Goal: Task Accomplishment & Management: Complete application form

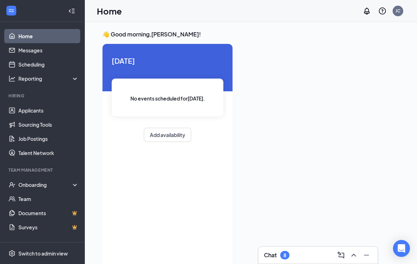
click at [34, 189] on div "Onboarding" at bounding box center [42, 184] width 85 height 14
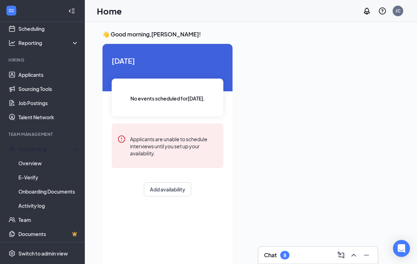
scroll to position [43, 0]
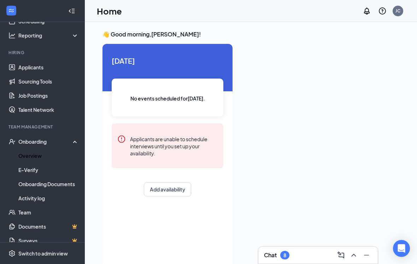
click at [24, 153] on link "Overview" at bounding box center [48, 155] width 60 height 14
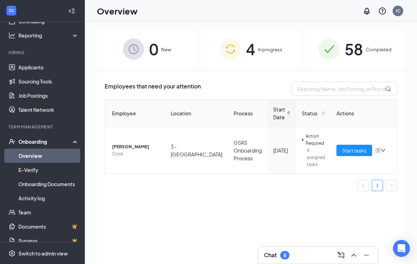
click at [351, 145] on button "Start tasks" at bounding box center [354, 150] width 36 height 11
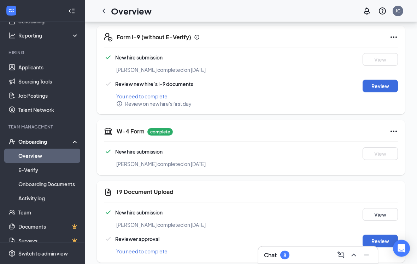
scroll to position [166, 0]
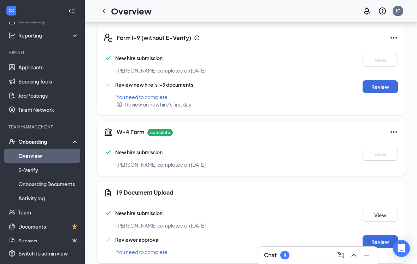
click at [386, 81] on button "Review" at bounding box center [380, 86] width 35 height 13
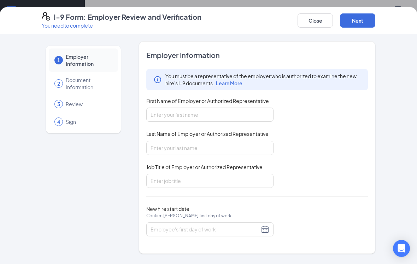
click at [239, 104] on span "First Name of Employer or Authorized Representative" at bounding box center [207, 100] width 123 height 7
click at [239, 107] on input "First Name of Employer or Authorized Representative" at bounding box center [209, 114] width 127 height 14
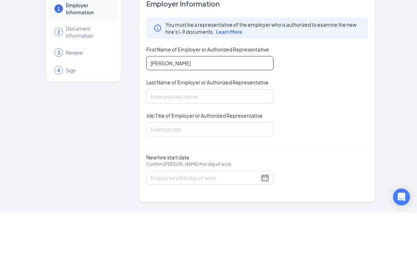
type input "[PERSON_NAME]"
click at [239, 130] on span "Last Name of Employer or Authorized Representative" at bounding box center [207, 133] width 122 height 7
click at [239, 141] on input "Last Name of Employer or Authorized Representative" at bounding box center [209, 148] width 127 height 14
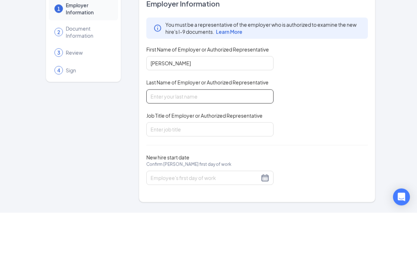
click at [246, 141] on input "Last Name of Employer or Authorized Representative" at bounding box center [209, 148] width 127 height 14
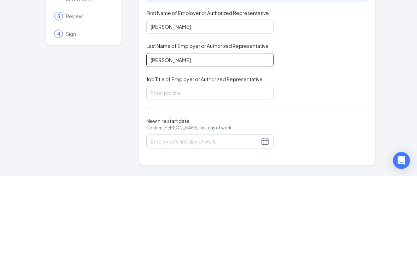
type input "[PERSON_NAME]"
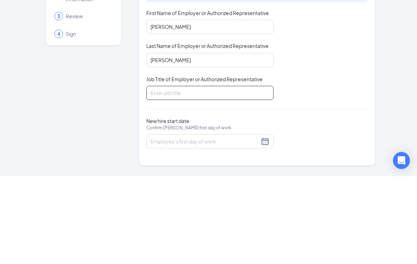
click at [235, 173] on input "Job Title of Employer or Authorized Representative" at bounding box center [209, 180] width 127 height 14
type input "Dis"
type input "District Manager"
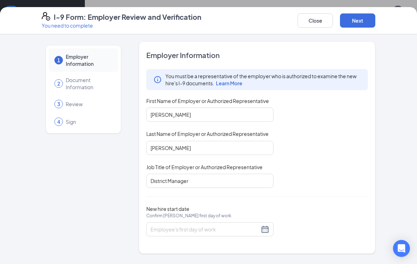
click at [231, 231] on input "New hire start date Confirm [PERSON_NAME] first day of work" at bounding box center [205, 229] width 109 height 8
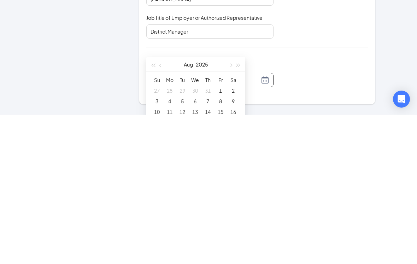
scroll to position [370, 0]
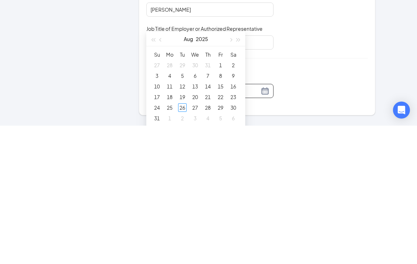
type input "[DATE]"
click at [159, 252] on div "31" at bounding box center [157, 256] width 8 height 8
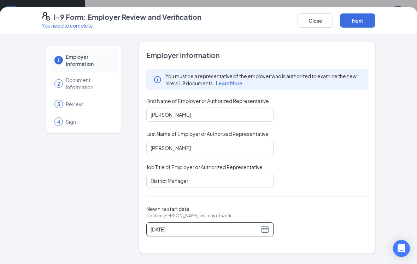
scroll to position [87, 0]
click at [363, 21] on button "Next" at bounding box center [357, 20] width 35 height 14
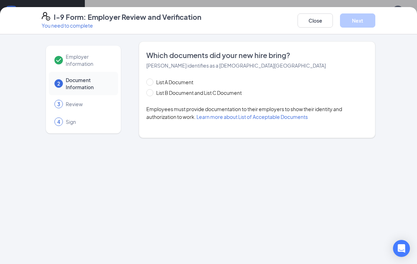
click at [150, 92] on input "List B Document and List C Document" at bounding box center [148, 91] width 5 height 5
radio input "true"
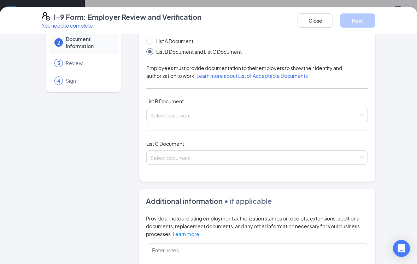
scroll to position [48, 0]
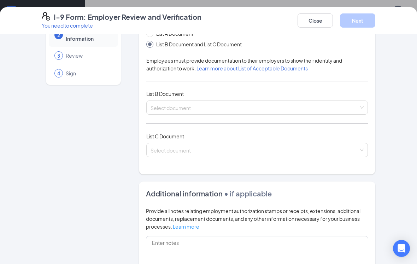
click at [319, 102] on input "search" at bounding box center [255, 106] width 208 height 11
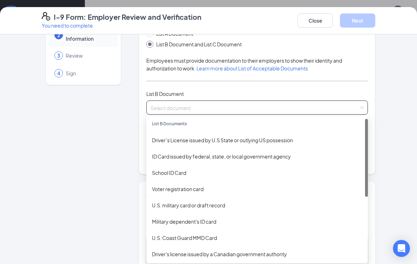
scroll to position [0, 0]
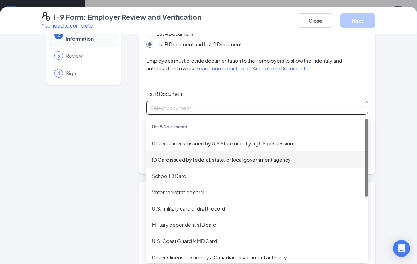
click at [297, 154] on div "ID Card issued by federal, state, or local government agency" at bounding box center [257, 159] width 222 height 16
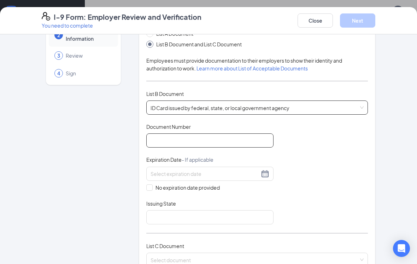
click at [245, 135] on input "Document Number" at bounding box center [209, 140] width 127 height 14
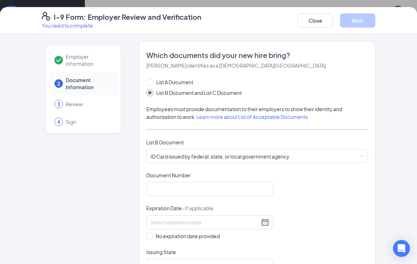
click at [151, 81] on input "List A Document" at bounding box center [148, 80] width 5 height 5
radio input "true"
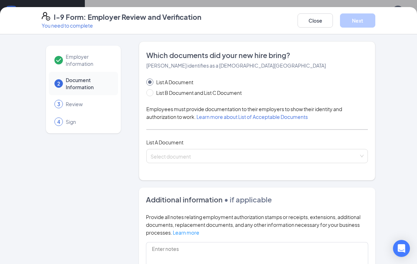
click at [151, 91] on input "List B Document and List C Document" at bounding box center [148, 91] width 5 height 5
radio input "true"
radio input "false"
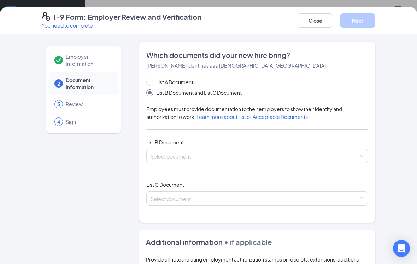
click at [351, 149] on input "search" at bounding box center [255, 154] width 208 height 11
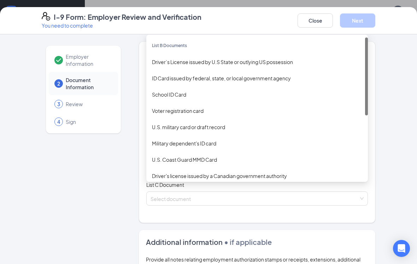
click at [392, 123] on div "Employer Information 2 Document Information 3 Review 4 Sign Which documents did…" at bounding box center [208, 148] width 417 height 229
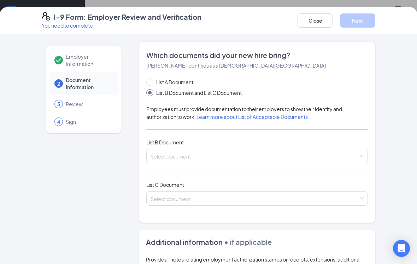
click at [300, 114] on span "Learn more about List of Acceptable Documents" at bounding box center [251, 116] width 111 height 6
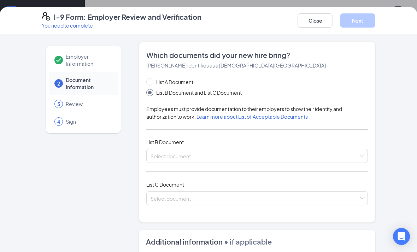
scroll to position [28, 0]
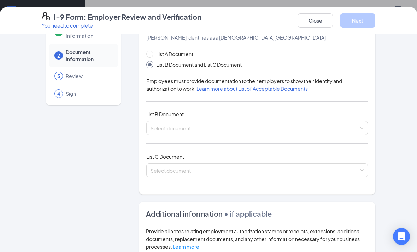
click at [330, 131] on input "search" at bounding box center [255, 126] width 208 height 11
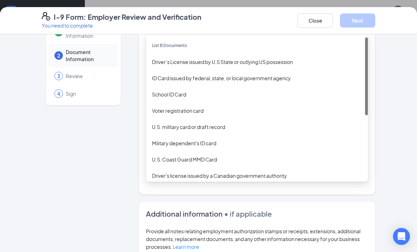
click at [279, 77] on div "ID Card issued by federal, state, or local government agency" at bounding box center [257, 78] width 210 height 8
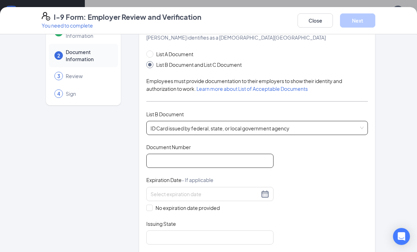
click at [253, 154] on input "Document Number" at bounding box center [209, 161] width 127 height 14
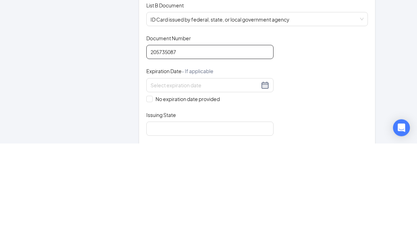
type input "205735087"
click at [329, 143] on div "Document Title ID Card issued by federal, state, or local government agency Doc…" at bounding box center [257, 193] width 222 height 101
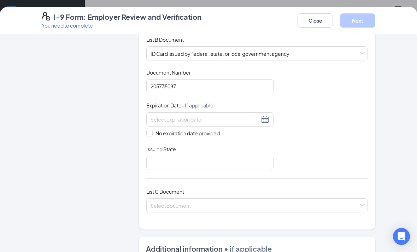
scroll to position [103, 0]
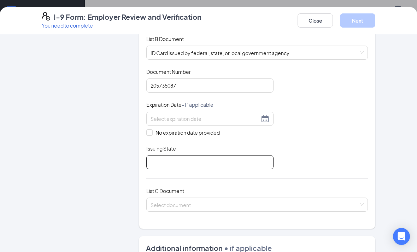
click at [249, 156] on input "Issuing State" at bounding box center [209, 162] width 127 height 14
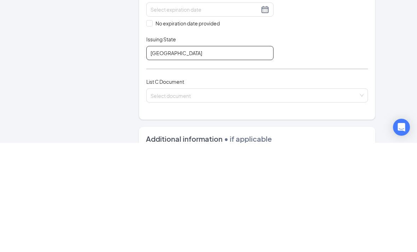
type input "[GEOGRAPHIC_DATA]"
click at [359, 68] on div "Document Title ID Card issued by federal, state, or local government agency Doc…" at bounding box center [257, 118] width 222 height 101
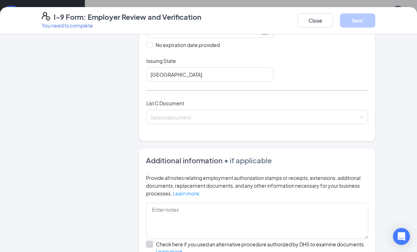
scroll to position [210, 0]
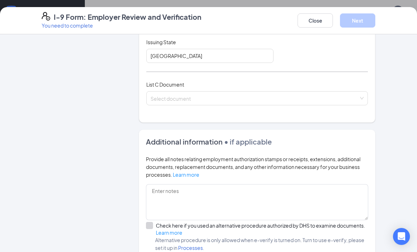
click at [330, 98] on input "search" at bounding box center [255, 97] width 208 height 11
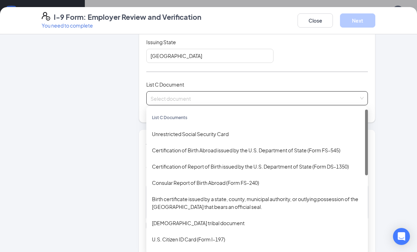
click at [228, 131] on div "Unrestricted Social Security Card" at bounding box center [257, 134] width 210 height 8
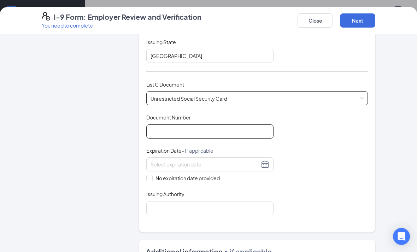
click at [222, 125] on input "Document Number" at bounding box center [209, 131] width 127 height 14
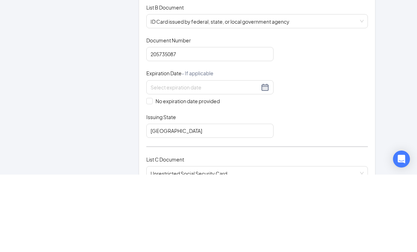
scroll to position [195, 0]
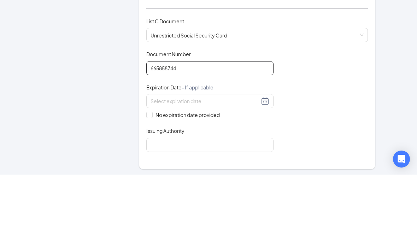
click at [357, 106] on span "Unrestricted Social Security Card" at bounding box center [257, 112] width 213 height 13
type input "665858744"
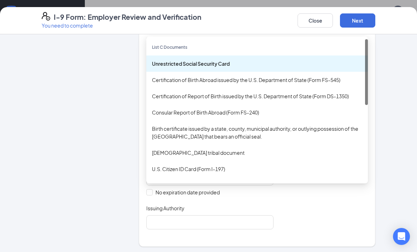
click at [382, 158] on div "Employer Information 2 Document Information 3 Review 4 Sign Which documents did…" at bounding box center [209, 148] width 362 height 604
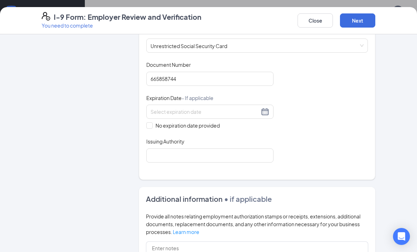
scroll to position [265, 0]
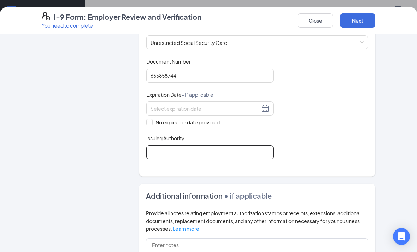
click at [259, 145] on input "Issuing Authority" at bounding box center [209, 152] width 127 height 14
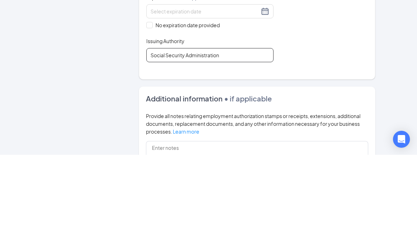
type input "Social Security Administration"
click at [351, 58] on div "Document Title Unrestricted Social Security Card Document Number 665858744 Expi…" at bounding box center [257, 108] width 222 height 101
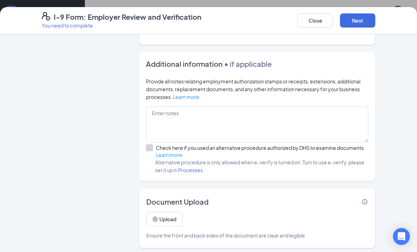
scroll to position [396, 0]
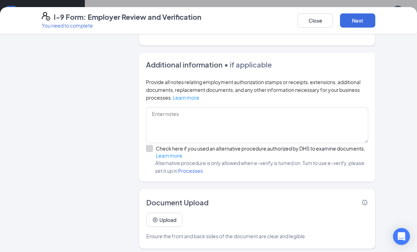
click at [161, 213] on button "Upload" at bounding box center [164, 220] width 36 height 14
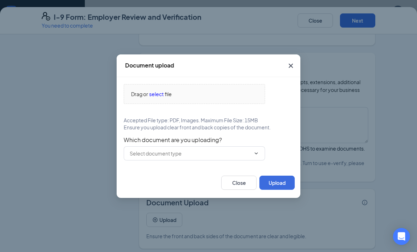
click at [142, 155] on input "text" at bounding box center [190, 153] width 121 height 8
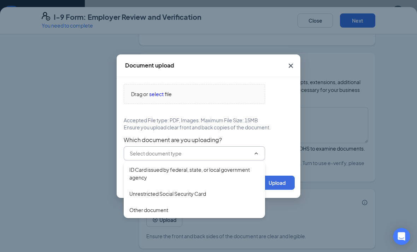
click at [133, 177] on div "ID Card issued by federal, state, or local government agency" at bounding box center [194, 174] width 130 height 16
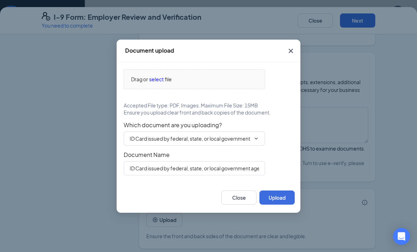
click at [135, 78] on span "Drag or" at bounding box center [139, 79] width 17 height 8
click at [239, 169] on input "ID Card issued by federal, state, or local government agency" at bounding box center [194, 168] width 141 height 14
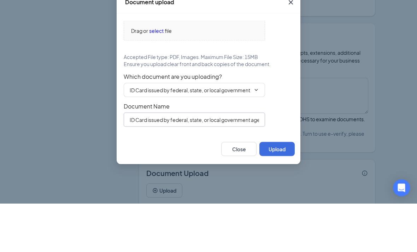
scroll to position [374, 0]
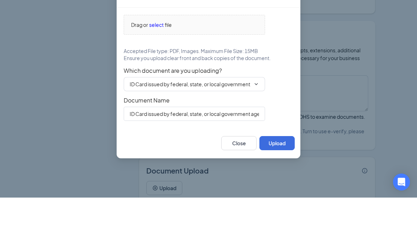
click at [250, 131] on span "ID Card issued by federal, state, or local government agency" at bounding box center [194, 138] width 141 height 14
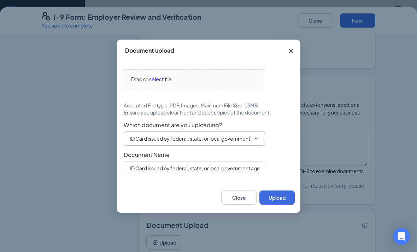
click at [284, 143] on div "Which document are you uploading? ID Card issued by federal, state, or local go…" at bounding box center [209, 134] width 170 height 24
click at [255, 146] on span "ID Card issued by federal, state, or local government agency" at bounding box center [194, 138] width 141 height 14
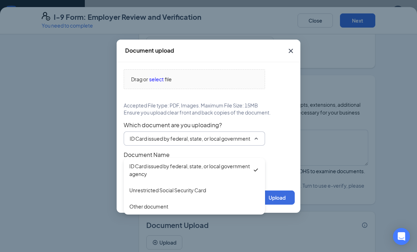
click at [139, 207] on div "Other document" at bounding box center [148, 206] width 39 height 8
type input "Other document"
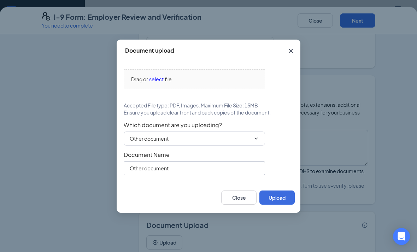
click at [239, 175] on input "Other document" at bounding box center [194, 168] width 141 height 14
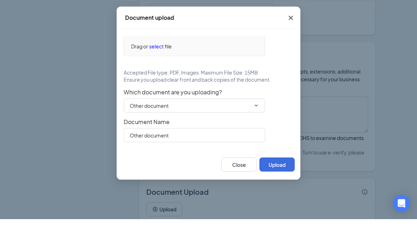
click at [140, 70] on span "Drag or select file" at bounding box center [194, 79] width 141 height 19
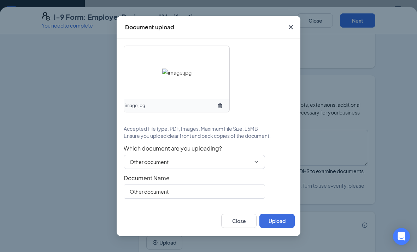
scroll to position [458, 0]
click at [283, 225] on button "Upload" at bounding box center [276, 221] width 35 height 14
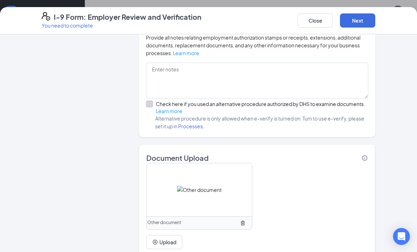
scroll to position [441, 0]
click at [160, 240] on button "Upload" at bounding box center [164, 242] width 36 height 14
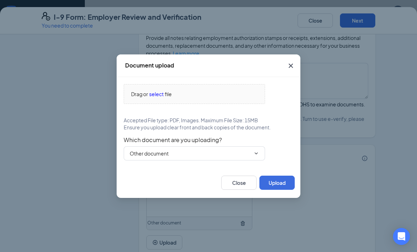
click at [142, 157] on input "Other document" at bounding box center [190, 153] width 121 height 8
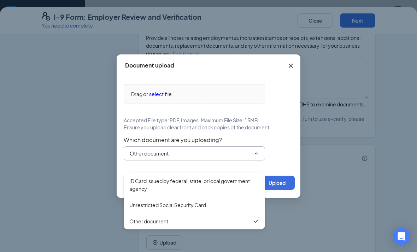
click at [140, 202] on div "Unrestricted Social Security Card" at bounding box center [167, 205] width 77 height 8
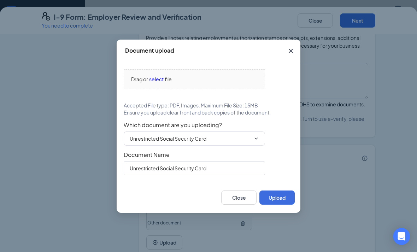
click at [143, 83] on span "Drag or" at bounding box center [139, 79] width 17 height 8
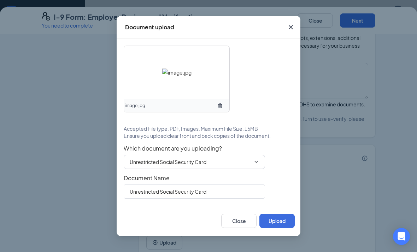
click at [278, 228] on button "Upload" at bounding box center [276, 221] width 35 height 14
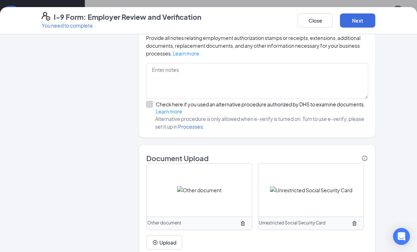
click at [158, 240] on icon "PlusCircle" at bounding box center [155, 243] width 6 height 6
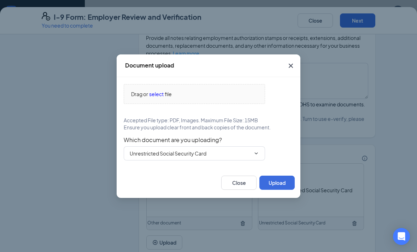
click at [142, 157] on input "Unrestricted Social Security Card" at bounding box center [190, 153] width 121 height 8
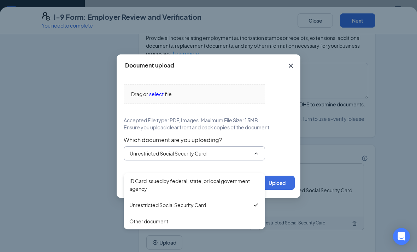
click at [134, 183] on div "ID Card issued by federal, state, or local government agency" at bounding box center [194, 185] width 130 height 16
type input "ID Card issued by federal, state, or local government agency"
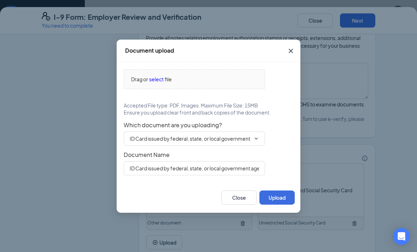
click at [136, 83] on span "Drag or" at bounding box center [139, 79] width 17 height 8
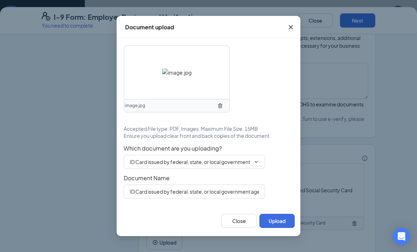
click at [279, 228] on button "Upload" at bounding box center [276, 221] width 35 height 14
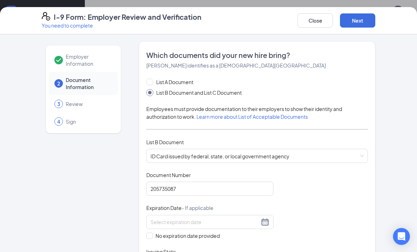
click at [360, 19] on button "Next" at bounding box center [357, 20] width 35 height 14
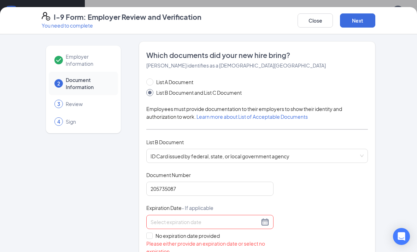
scroll to position [0, 0]
click at [358, 18] on button "Next" at bounding box center [357, 20] width 35 height 14
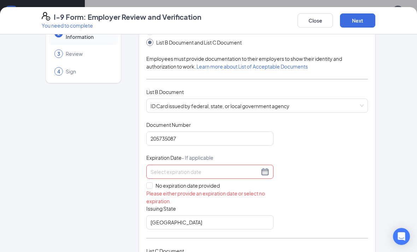
scroll to position [55, 0]
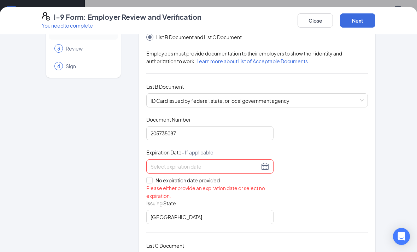
click at [150, 180] on input "No expiration date provided" at bounding box center [148, 179] width 5 height 5
checkbox input "true"
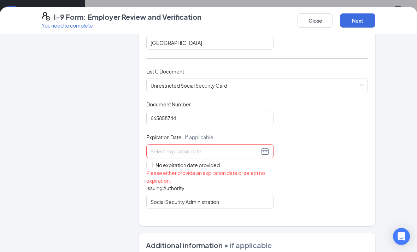
scroll to position [226, 0]
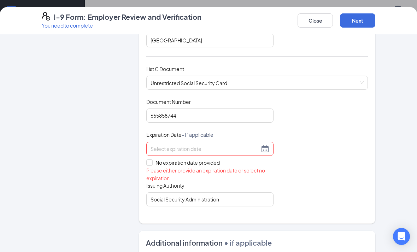
click at [148, 163] on label "No expiration date provided" at bounding box center [209, 163] width 127 height 8
click at [148, 163] on input "No expiration date provided" at bounding box center [148, 161] width 5 height 5
checkbox input "true"
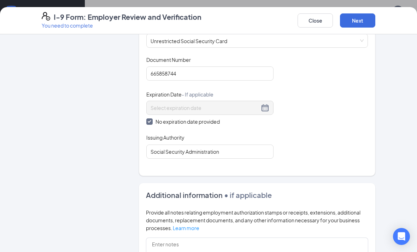
click at [364, 18] on button "Next" at bounding box center [357, 20] width 35 height 14
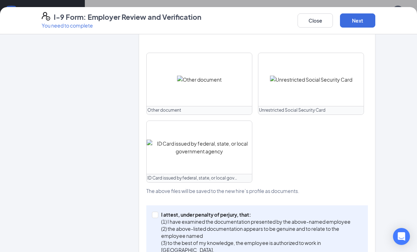
scroll to position [288, 0]
click at [152, 215] on input "I attest, under penalty of [PERSON_NAME], that: (1) I have examined the documen…" at bounding box center [154, 214] width 5 height 5
checkbox input "true"
click at [363, 18] on button "Next" at bounding box center [357, 20] width 35 height 14
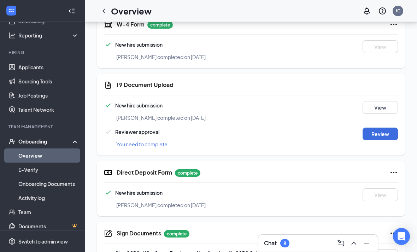
scroll to position [280, 0]
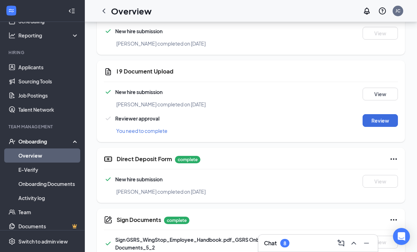
click at [389, 116] on button "Review" at bounding box center [380, 120] width 35 height 13
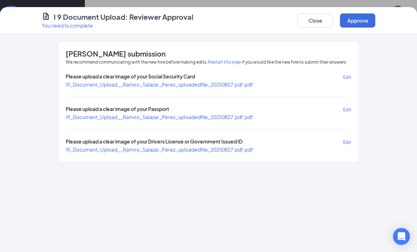
click at [361, 21] on button "Approve" at bounding box center [357, 20] width 35 height 14
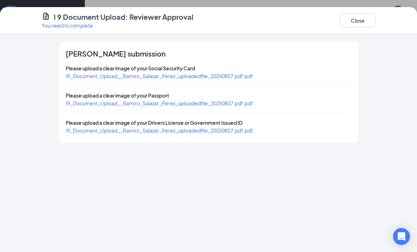
click at [360, 20] on button "Close" at bounding box center [357, 20] width 35 height 14
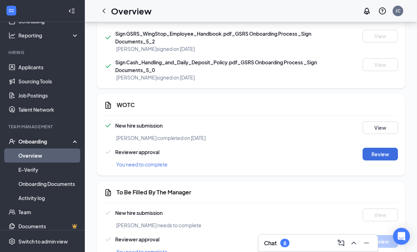
scroll to position [485, 0]
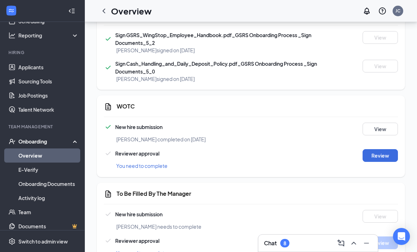
click at [379, 157] on button "Review" at bounding box center [380, 155] width 35 height 13
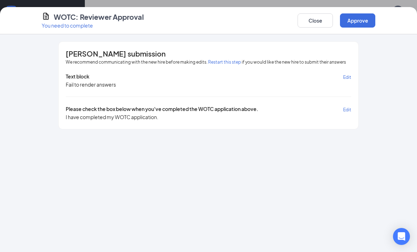
click at [357, 19] on button "Approve" at bounding box center [357, 20] width 35 height 14
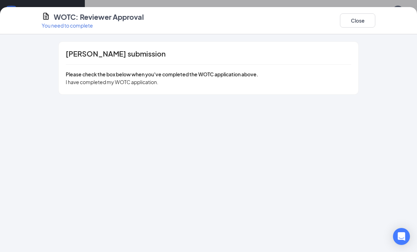
click at [358, 13] on button "Close" at bounding box center [357, 20] width 35 height 14
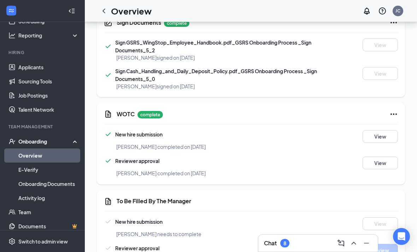
scroll to position [490, 0]
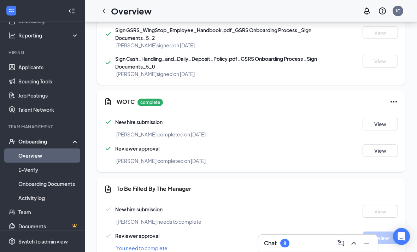
click at [122, 214] on div "New hire submission [PERSON_NAME] needs to complete View" at bounding box center [251, 215] width 294 height 21
